Goal: Complete application form

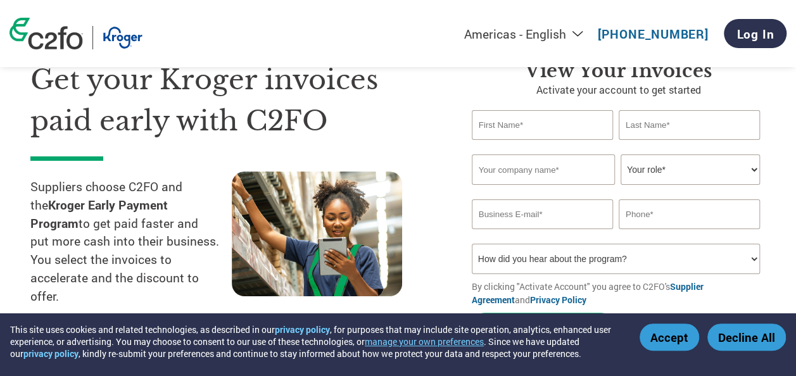
scroll to position [63, 0]
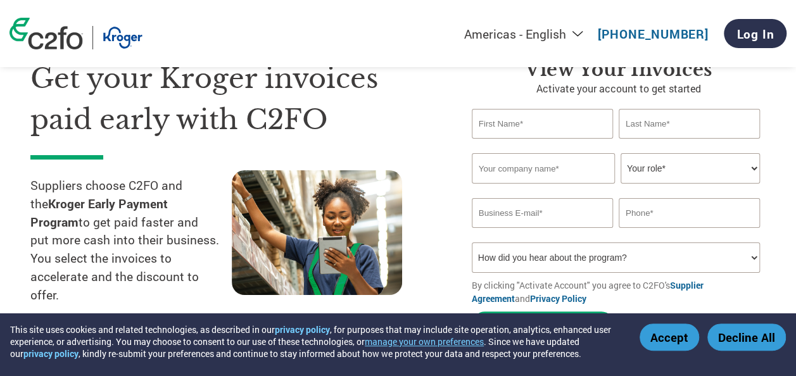
click at [494, 128] on input "text" at bounding box center [542, 124] width 141 height 30
type input "Alyssa"
type input "[PERSON_NAME]"
type input "StoneRidge Wholesale"
type input "[EMAIL_ADDRESS][DOMAIN_NAME]"
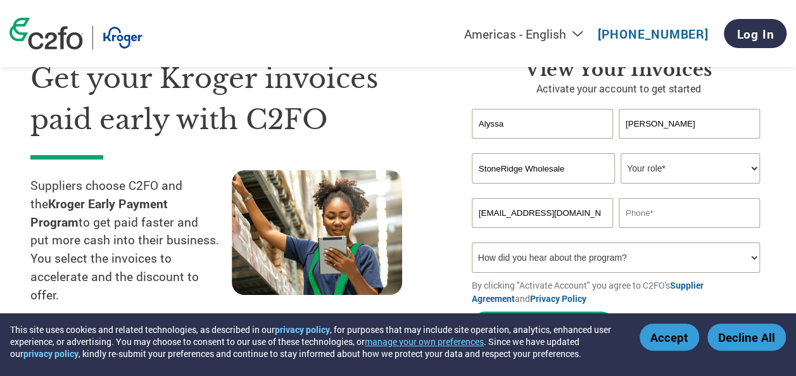
type input "6157175677"
click at [661, 169] on select "Your role* CFO Controller Credit Manager Finance Director Treasurer CEO Preside…" at bounding box center [689, 168] width 139 height 30
select select "OTHER"
click at [620, 154] on select "Your role* CFO Controller Credit Manager Finance Director Treasurer CEO Preside…" at bounding box center [689, 168] width 139 height 30
click at [555, 256] on select "How did you hear about the program? Received a letter Email Social Media Online…" at bounding box center [616, 257] width 288 height 30
